Goal: Check status

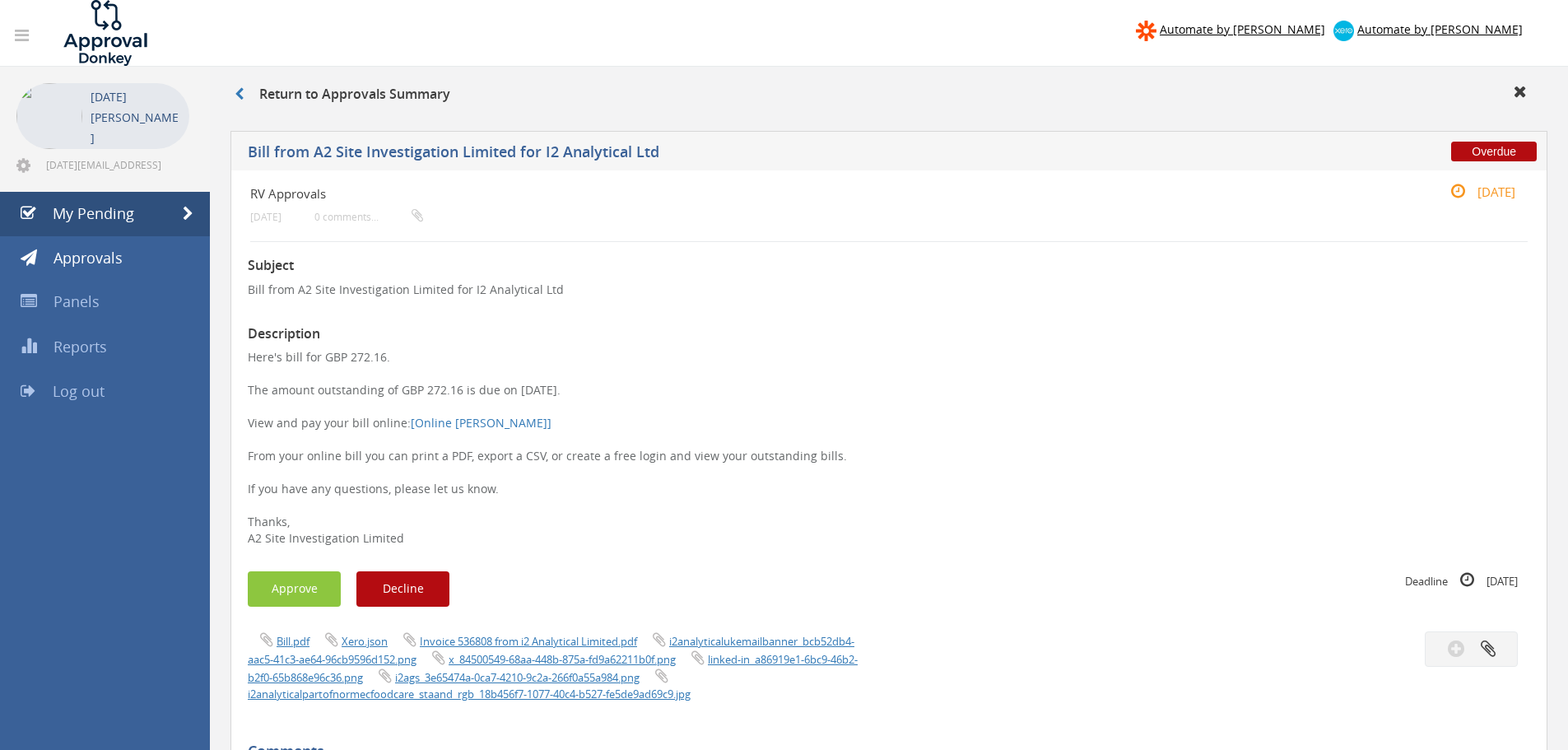
scroll to position [67, 0]
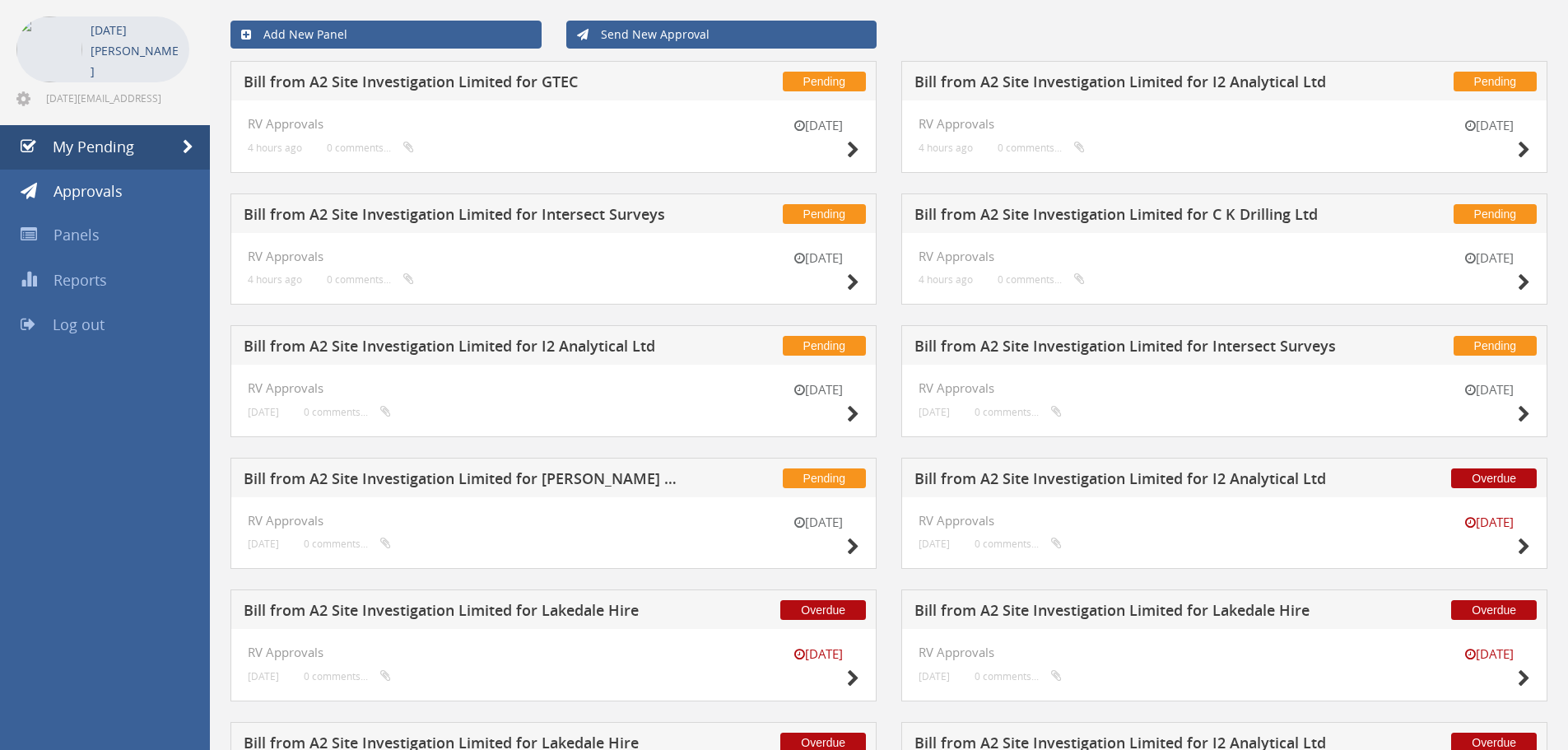
click at [601, 478] on h5 "Bill from A2 Site Investigation Limited for [PERSON_NAME] Drilling Ltd" at bounding box center [460, 481] width 434 height 20
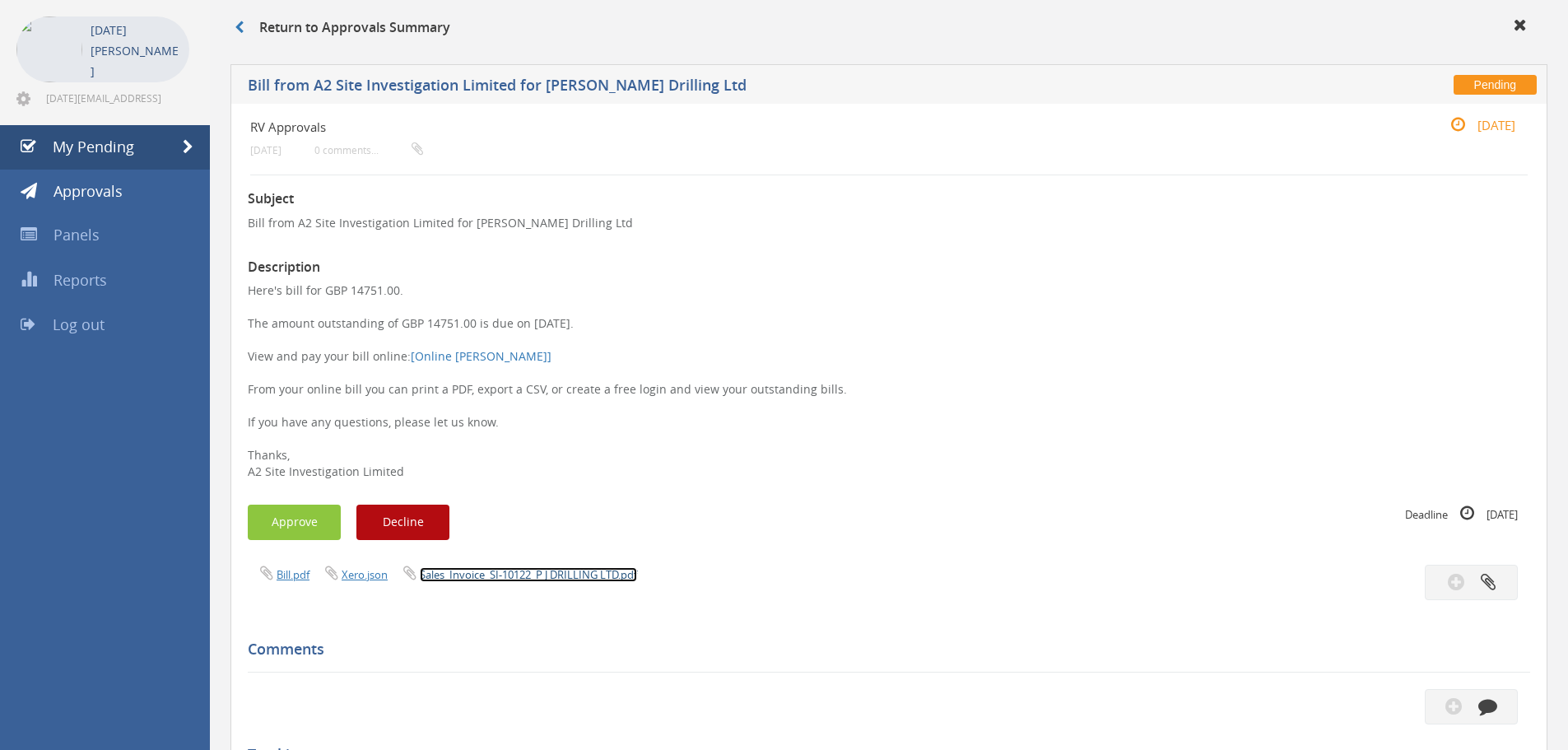
click at [496, 575] on link "Sales_Invoice_SI-10122_P J DRILLING LTD.pdf" at bounding box center [528, 574] width 217 height 15
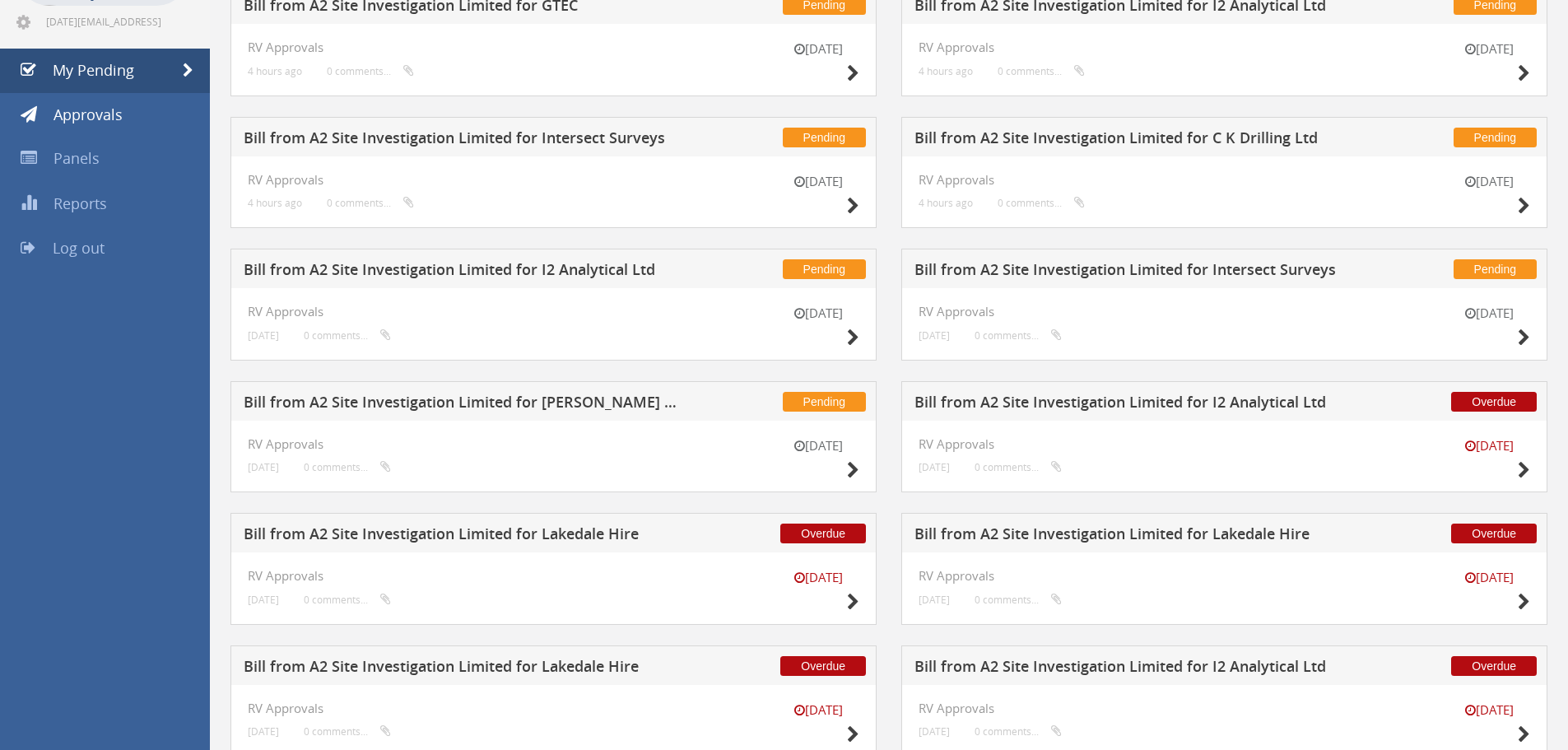
scroll to position [121, 0]
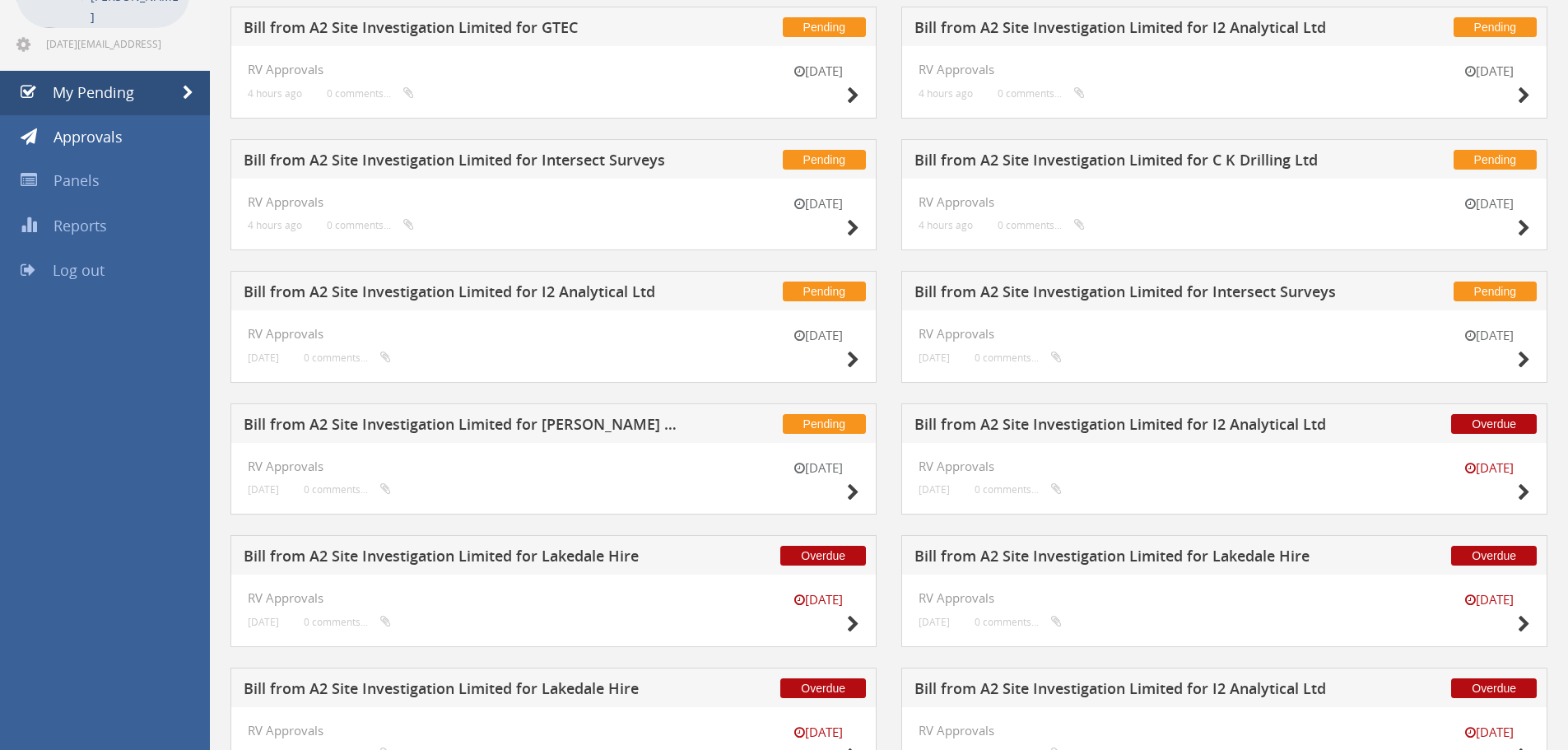
click at [1303, 293] on h5 "Bill from A2 Site Investigation Limited for Intersect Surveys" at bounding box center [1131, 294] width 434 height 20
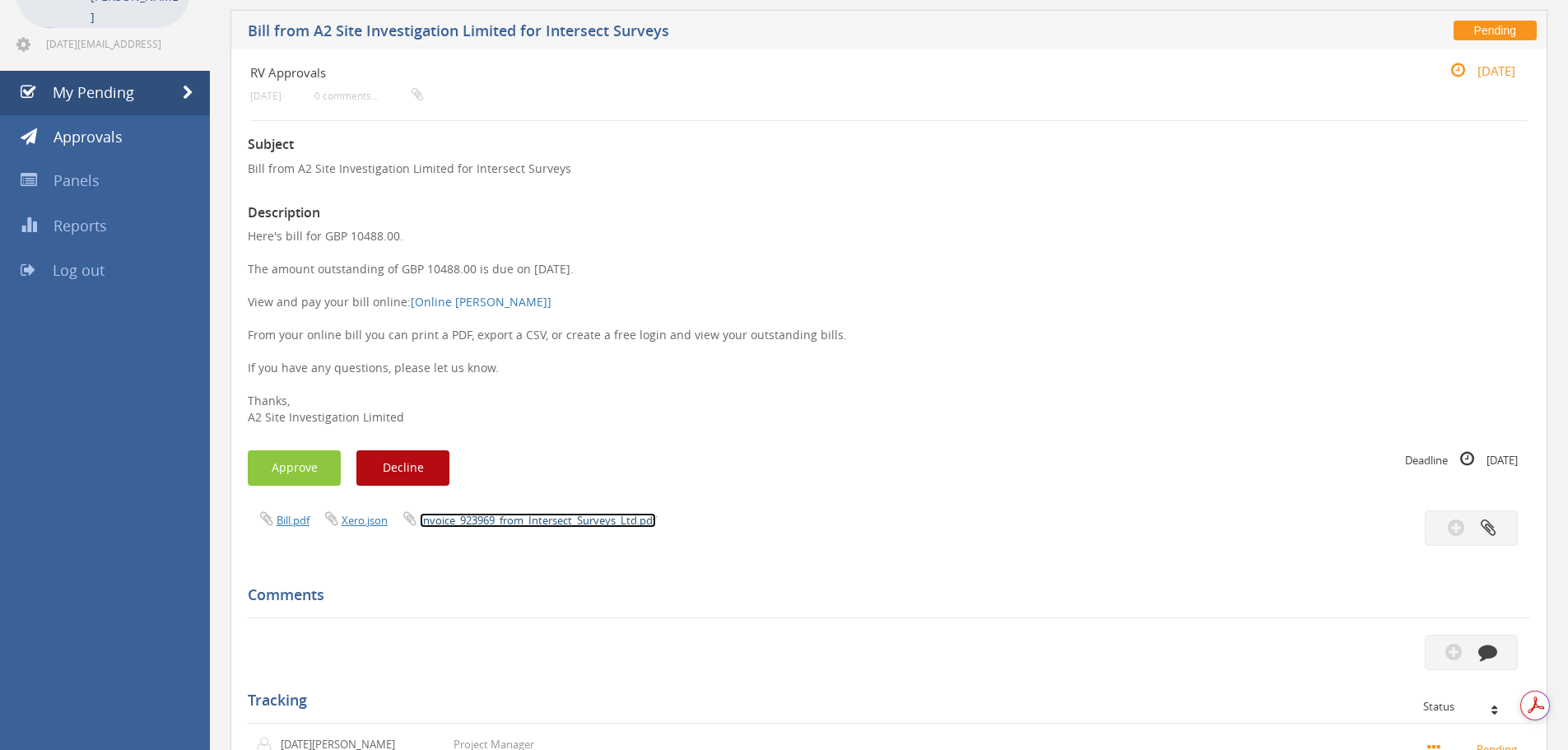
click at [490, 521] on link "Invoice_923969_from_Intersect_Surveys_Ltd.pdf" at bounding box center [538, 520] width 236 height 15
